Goal: Transaction & Acquisition: Download file/media

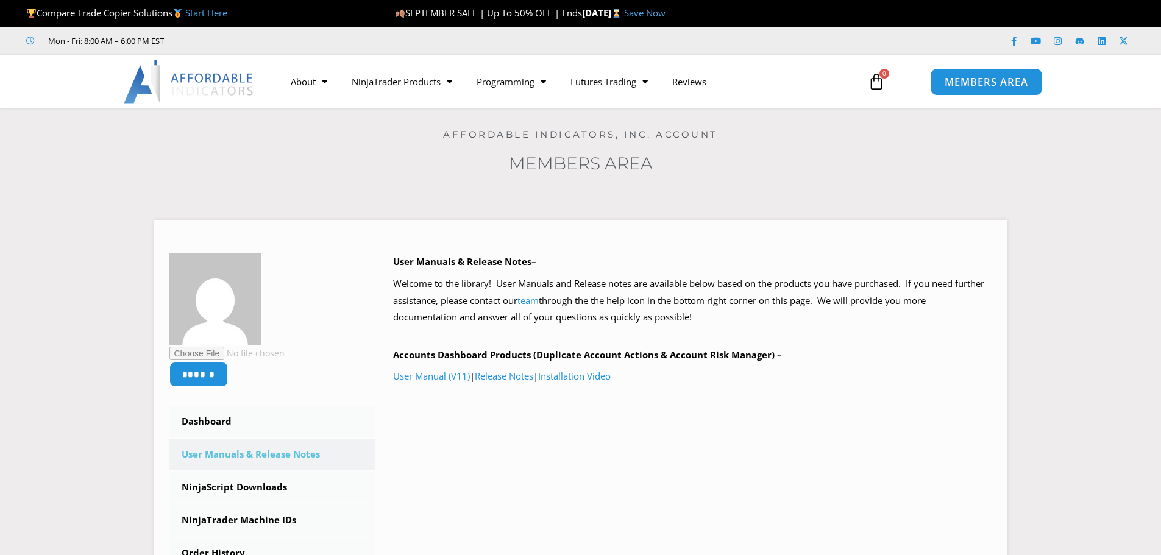
click at [968, 84] on span "MEMBERS AREA" at bounding box center [987, 82] width 84 height 10
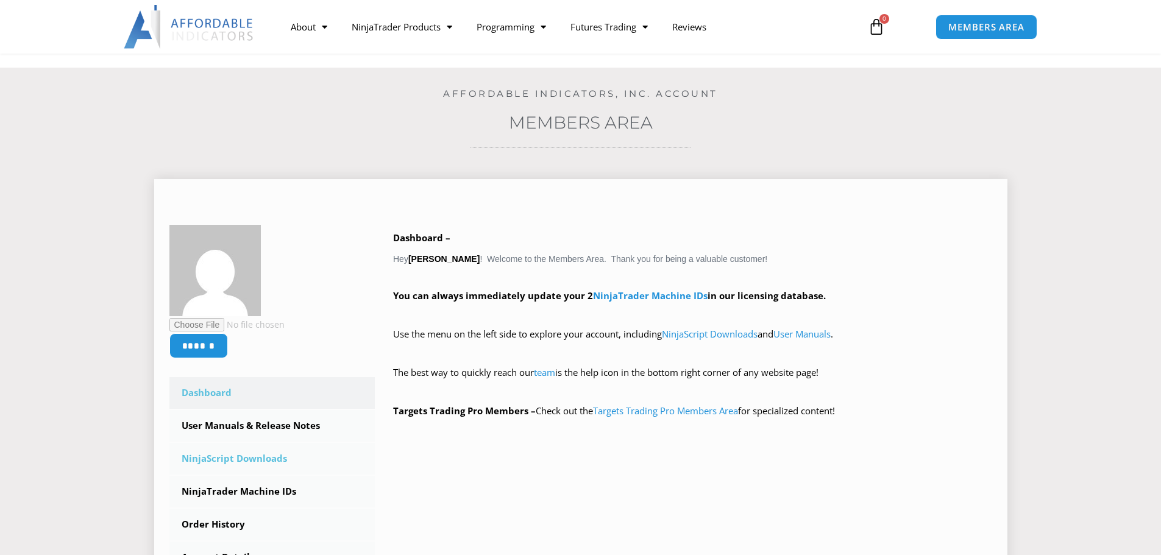
scroll to position [61, 0]
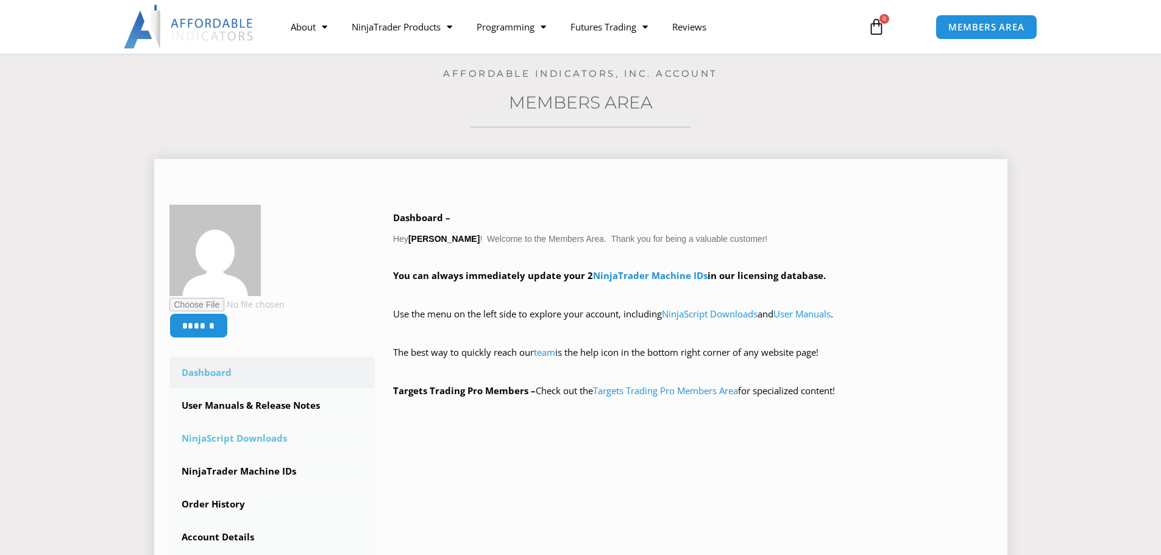
click at [249, 441] on link "NinjaScript Downloads" at bounding box center [272, 439] width 206 height 32
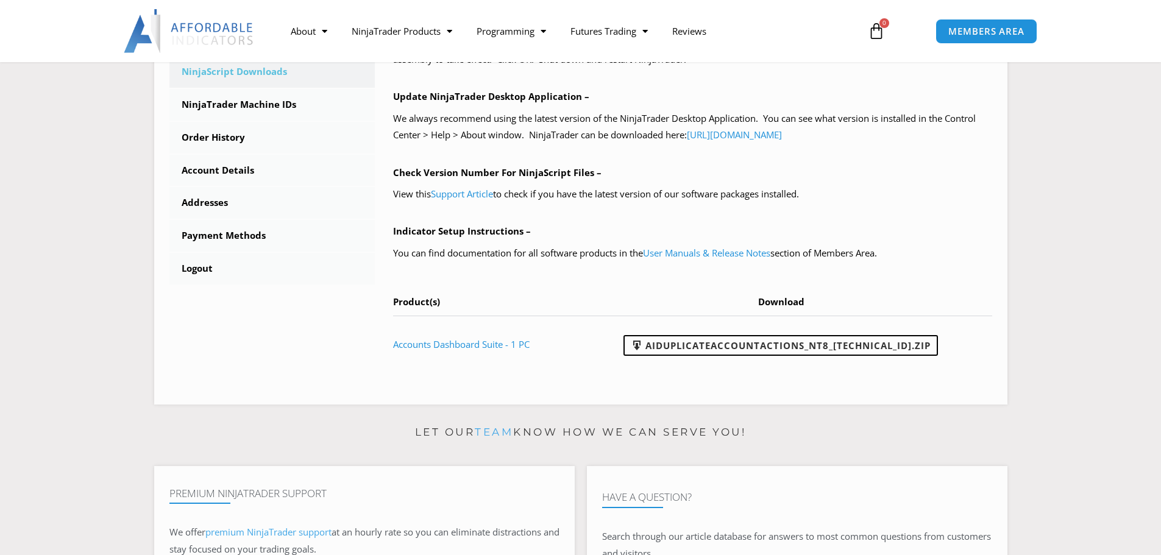
scroll to position [427, 0]
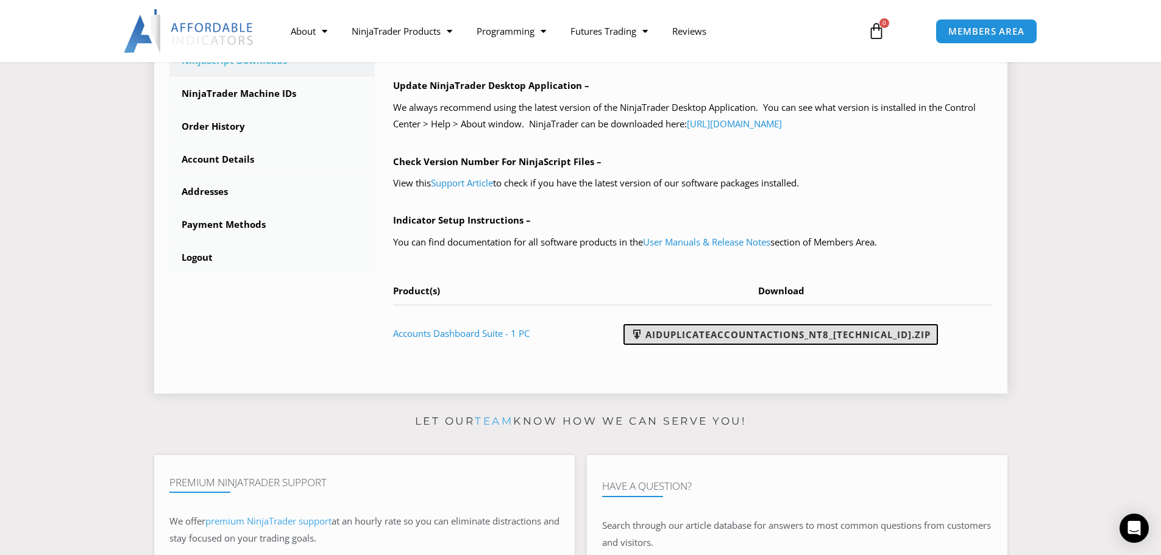
click at [792, 336] on link "AIDuplicateAccountActions_NT8_[TECHNICAL_ID].zip" at bounding box center [781, 334] width 314 height 21
